Goal: Task Accomplishment & Management: Manage account settings

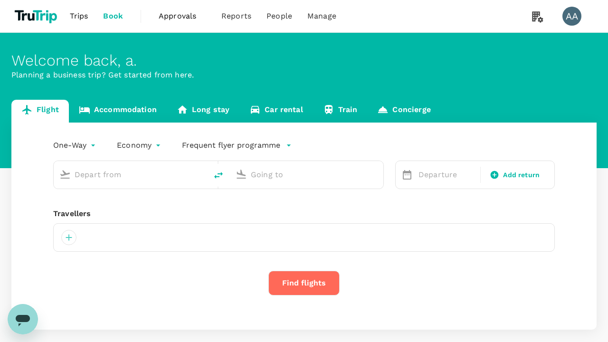
type input "economy-premium-economy"
type input "Singapore Changi (SIN)"
type input "Hong Kong Intl (HKG)"
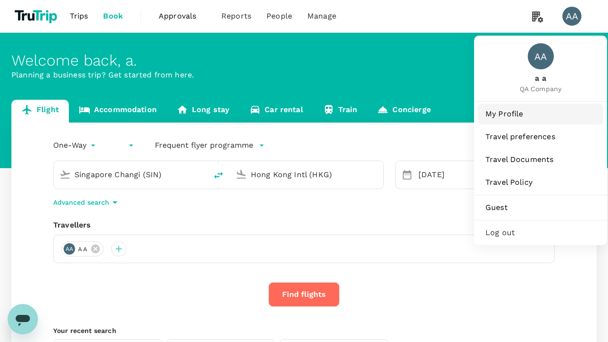
click at [541, 114] on span "My Profile" at bounding box center [541, 113] width 110 height 11
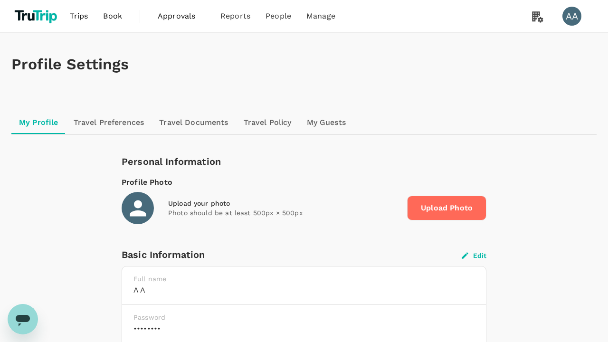
click at [474, 255] on button "Edit" at bounding box center [474, 255] width 25 height 9
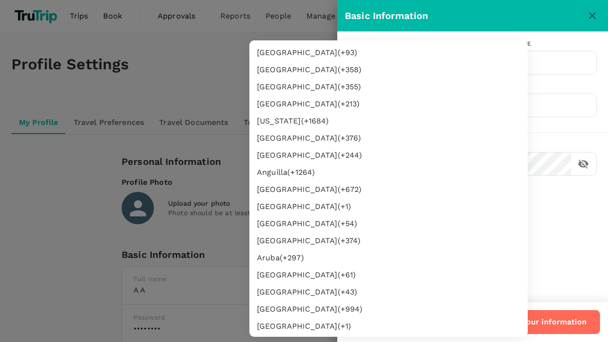
type input "62"
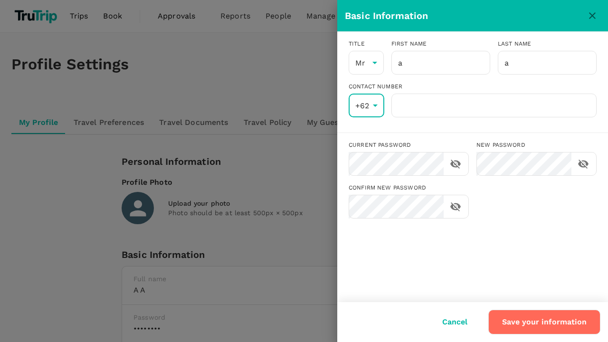
scroll to position [1749, 0]
type input "8888888888"
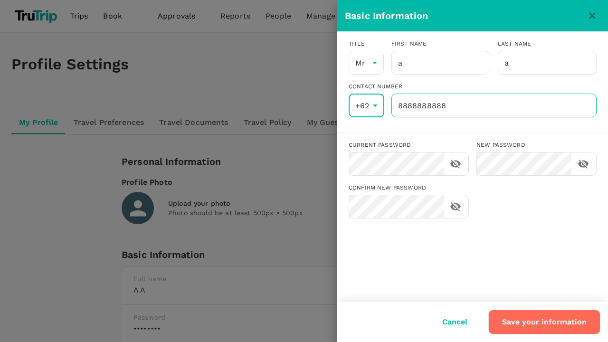
click at [494, 106] on input "8888888888" at bounding box center [494, 106] width 205 height 24
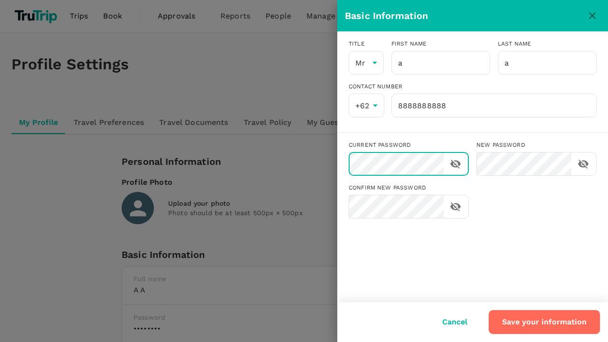
click at [546, 322] on button "Save your information" at bounding box center [545, 322] width 112 height 25
